Goal: Transaction & Acquisition: Purchase product/service

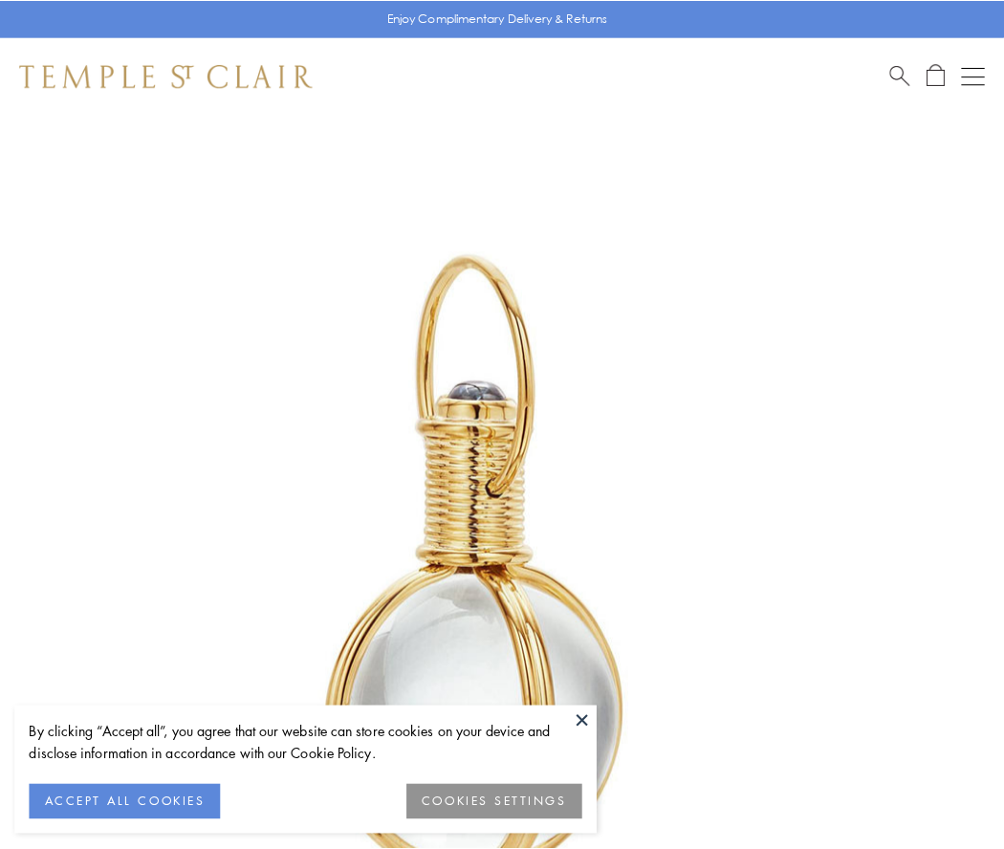
scroll to position [499, 0]
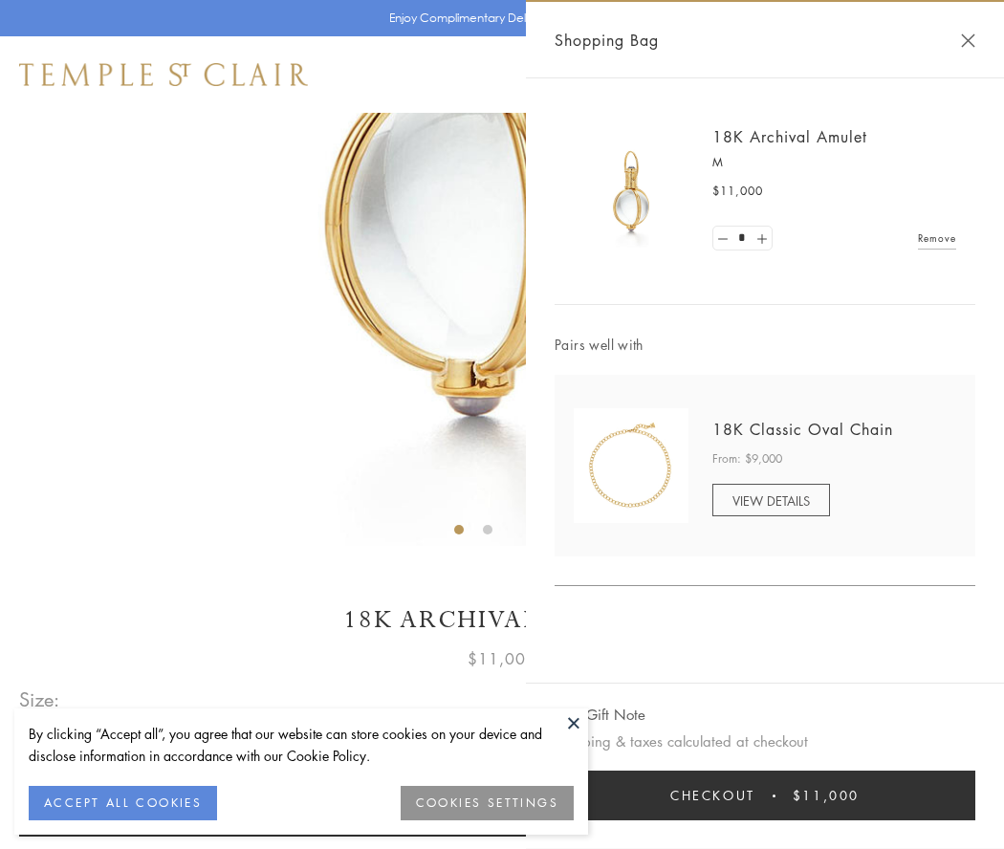
click at [765, 795] on button "Checkout $11,000" at bounding box center [764, 795] width 421 height 50
